Goal: Information Seeking & Learning: Find contact information

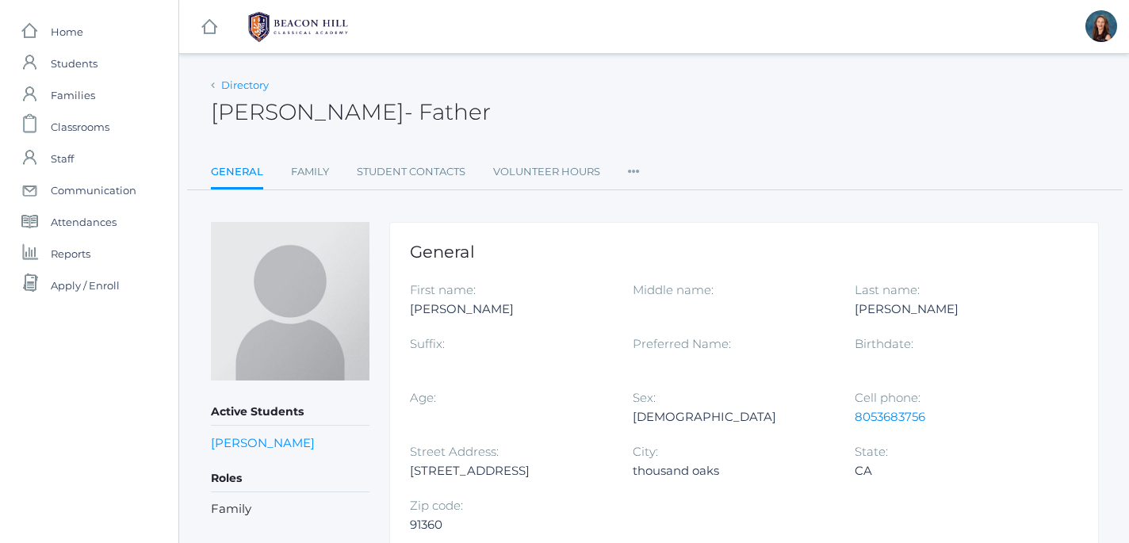
click at [231, 87] on link "Directory" at bounding box center [245, 84] width 48 height 13
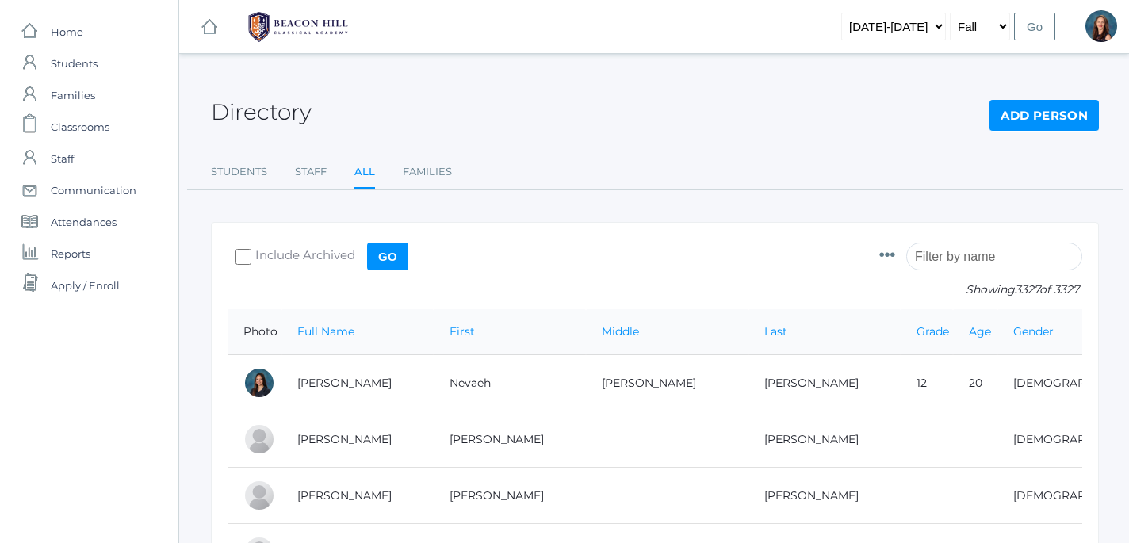
click at [937, 257] on input "search" at bounding box center [994, 257] width 176 height 28
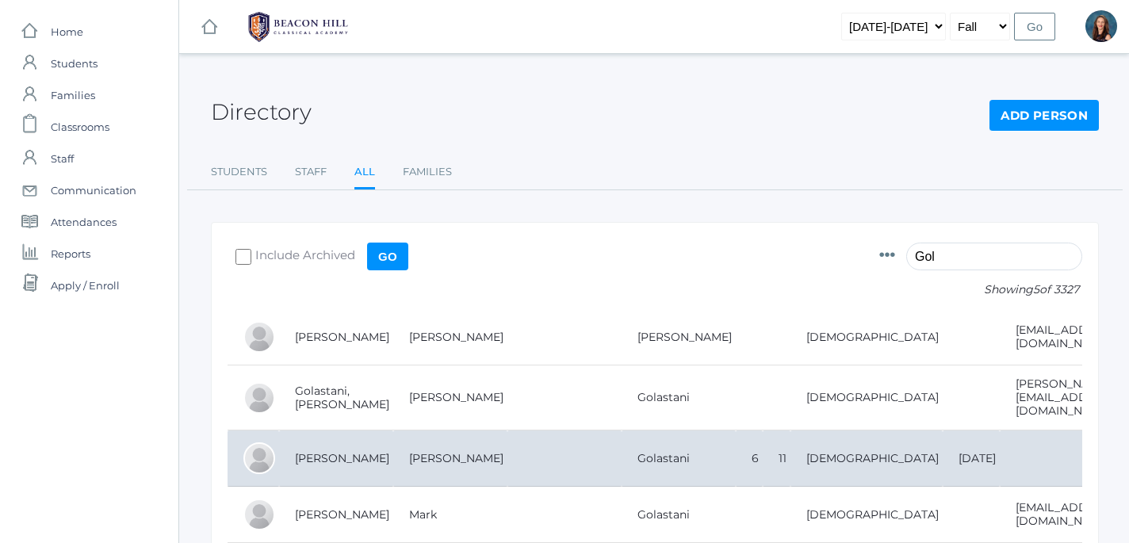
type input "Gol"
click at [323, 451] on td "[PERSON_NAME]" at bounding box center [336, 458] width 114 height 56
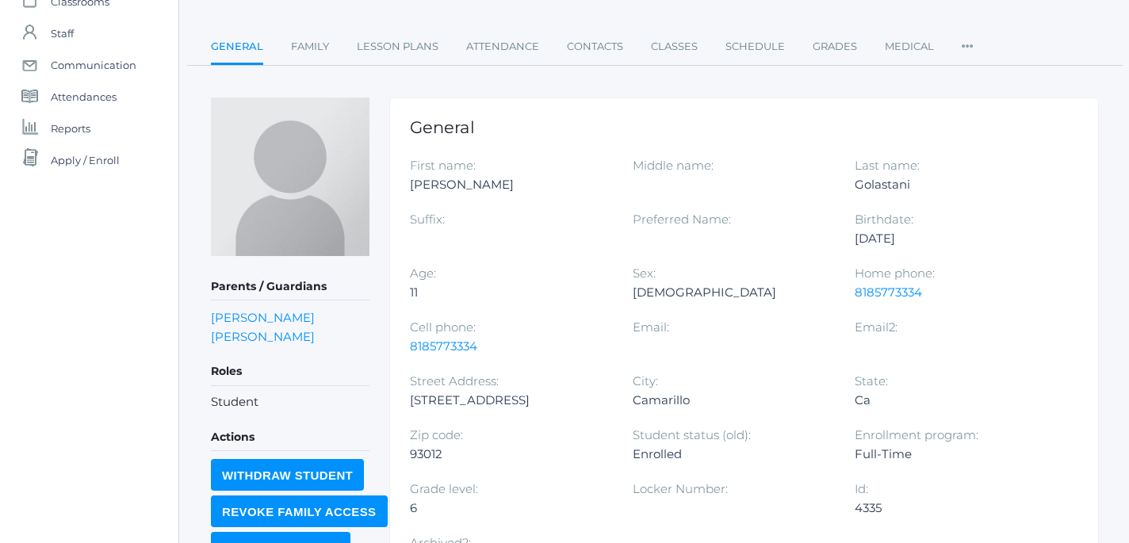
scroll to position [126, 0]
click at [266, 317] on link "[PERSON_NAME]" at bounding box center [263, 316] width 104 height 15
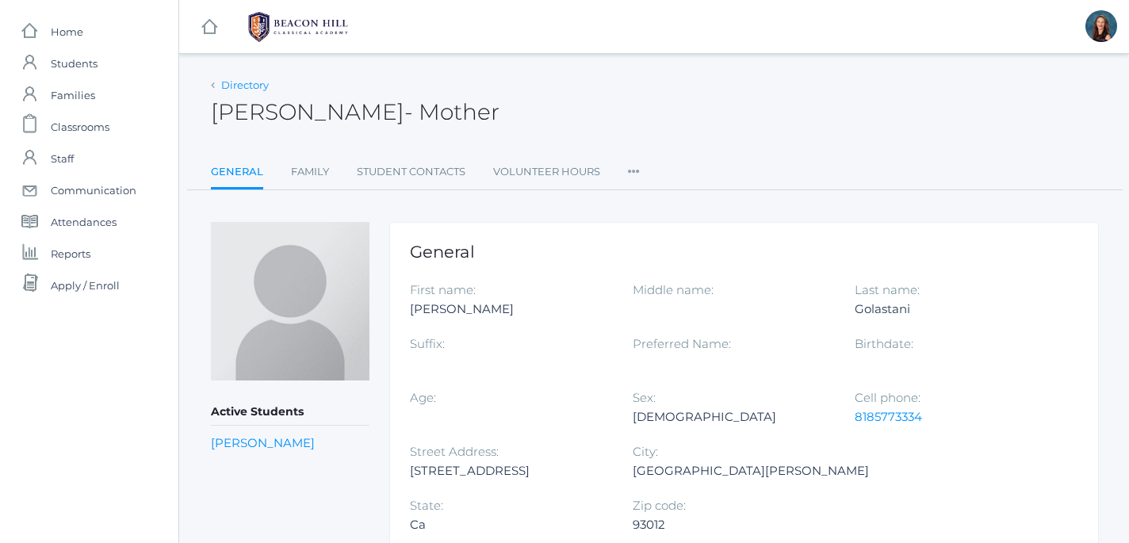
click at [248, 82] on link "Directory" at bounding box center [245, 84] width 48 height 13
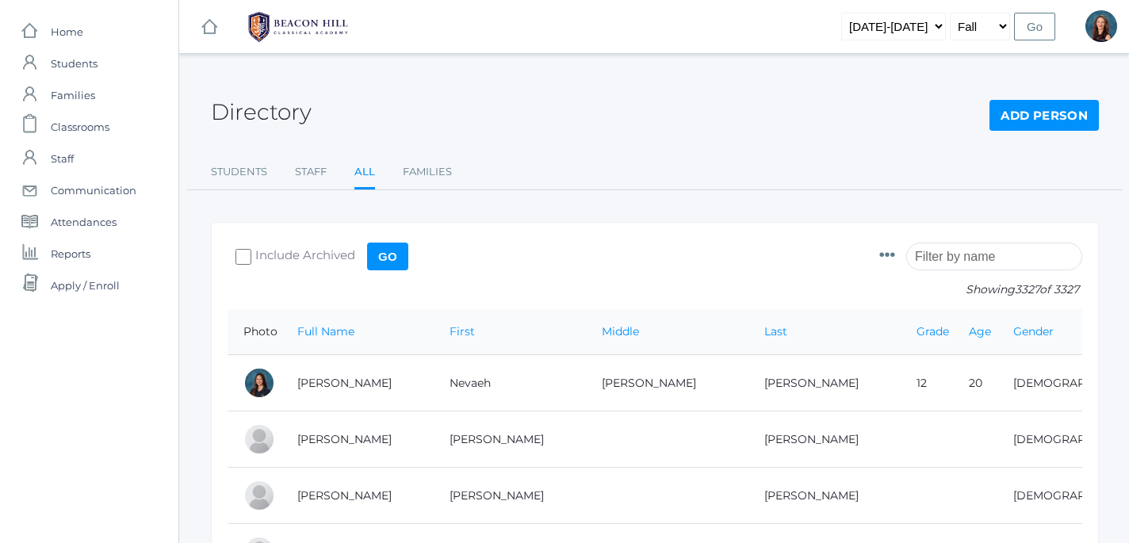
click at [954, 266] on input "search" at bounding box center [994, 257] width 176 height 28
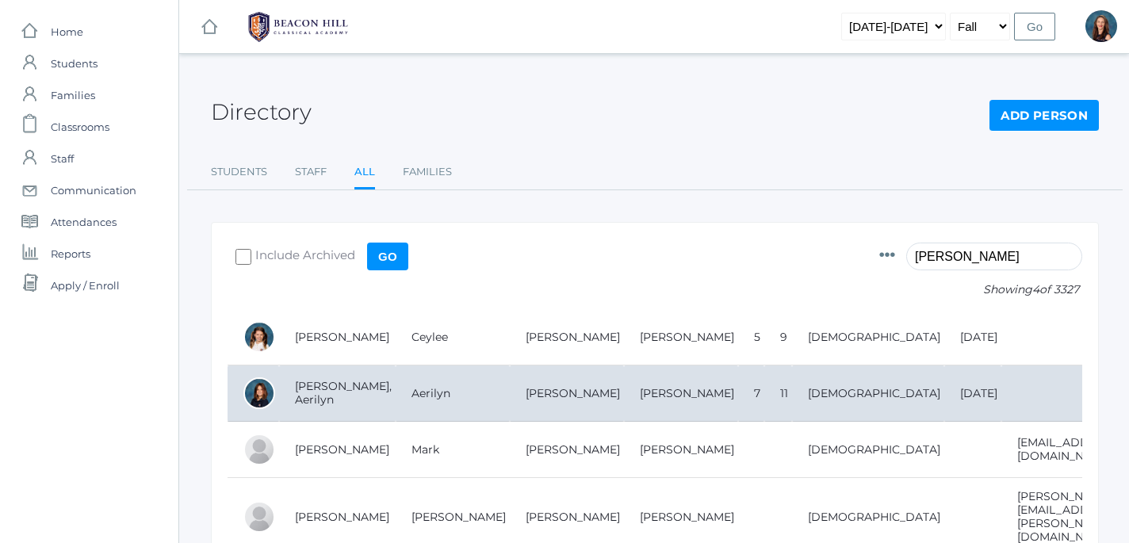
type input "[PERSON_NAME]"
click at [327, 395] on td "[PERSON_NAME], Aerilyn" at bounding box center [337, 393] width 117 height 56
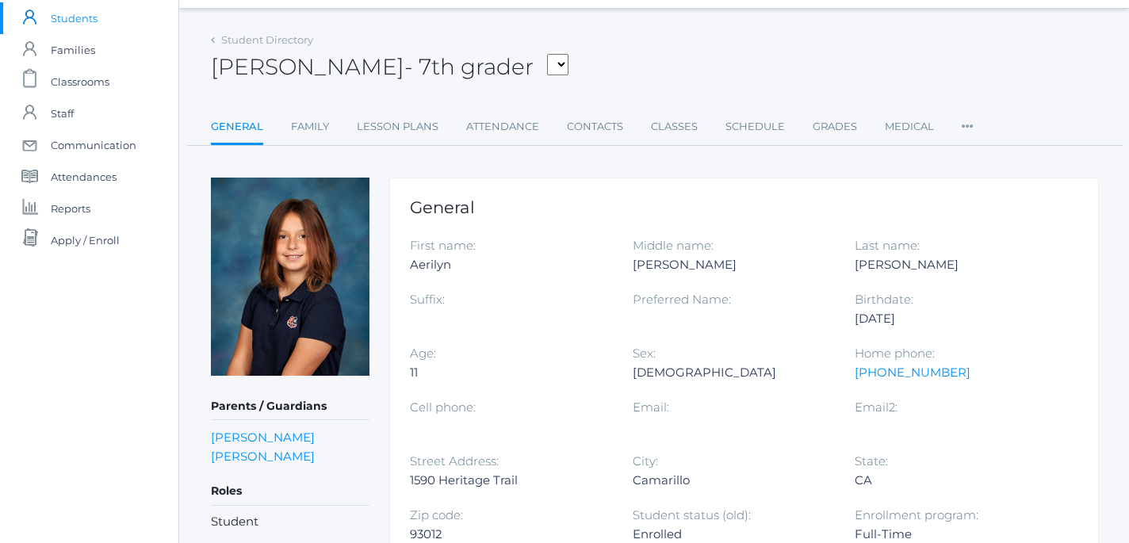
scroll to position [46, 1]
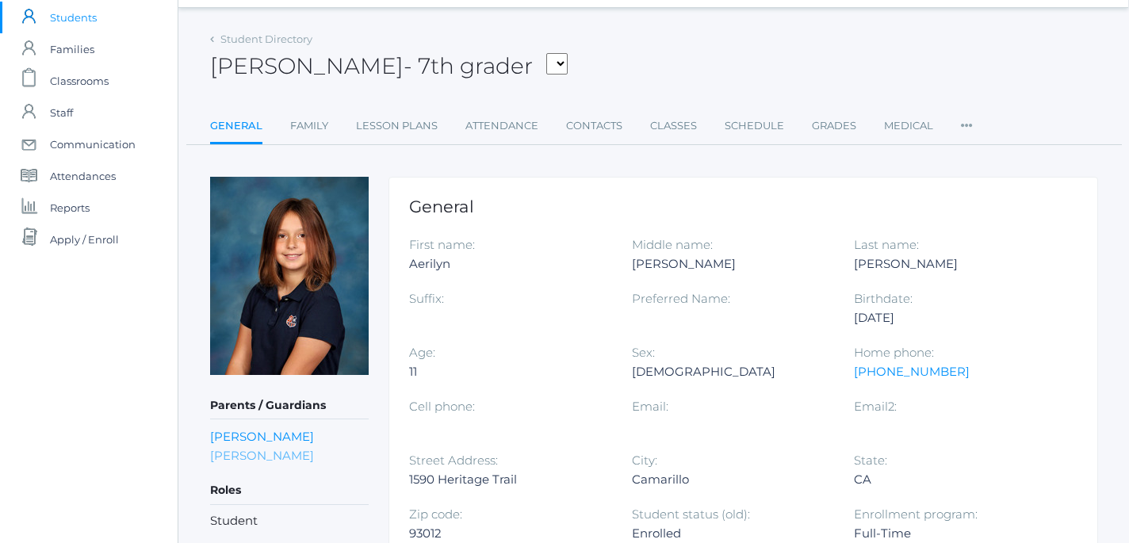
click at [292, 454] on link "[PERSON_NAME]" at bounding box center [262, 455] width 104 height 15
